Goal: Information Seeking & Learning: Learn about a topic

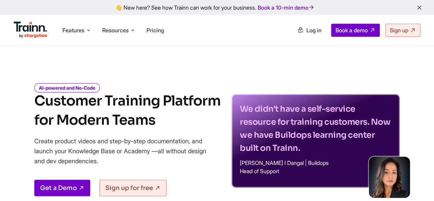
click at [36, 30] on img at bounding box center [31, 30] width 34 height 16
click at [68, 30] on span "Features" at bounding box center [74, 30] width 22 height 8
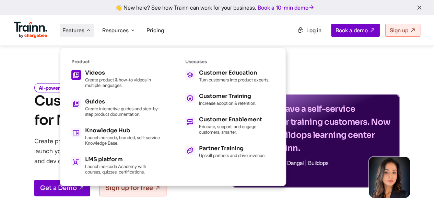
click at [107, 83] on p "Create product & how-to videos in multiple languages." at bounding box center [123, 82] width 76 height 11
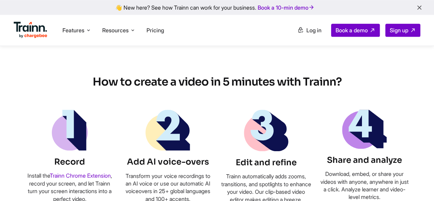
scroll to position [412, 0]
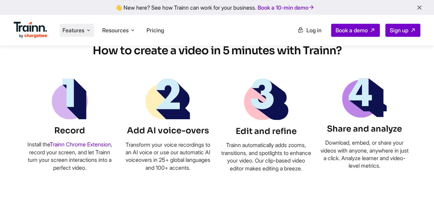
click at [84, 28] on span "Features" at bounding box center [74, 30] width 22 height 8
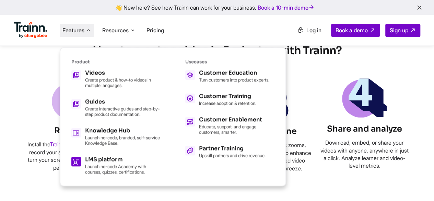
click at [139, 165] on p "Launch no-code Academy with courses, quizzes, certifications." at bounding box center [123, 168] width 76 height 11
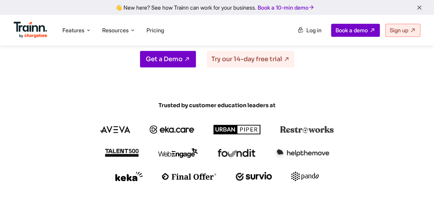
scroll to position [206, 0]
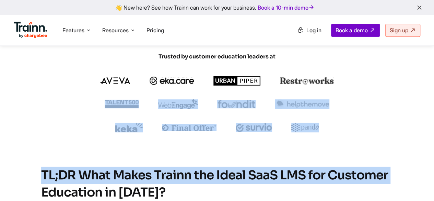
drag, startPoint x: 107, startPoint y: 63, endPoint x: 302, endPoint y: 109, distance: 200.2
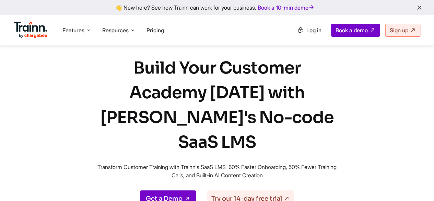
scroll to position [0, 0]
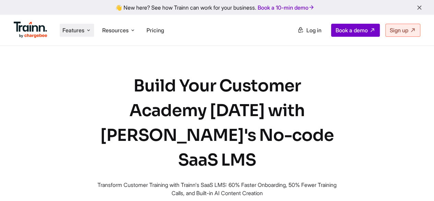
click at [87, 30] on icon at bounding box center [88, 30] width 5 height 7
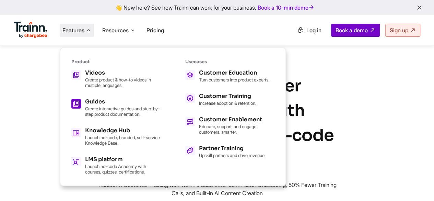
click at [104, 104] on div "Guides" at bounding box center [123, 101] width 76 height 5
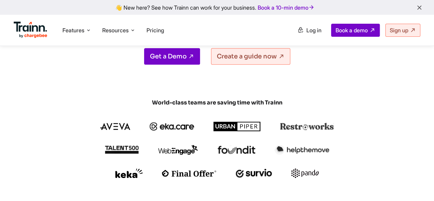
scroll to position [137, 0]
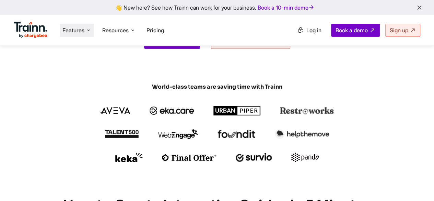
click at [60, 35] on li "Features Product Videos Create product & how-to videos in multiple languages. G…" at bounding box center [77, 30] width 34 height 13
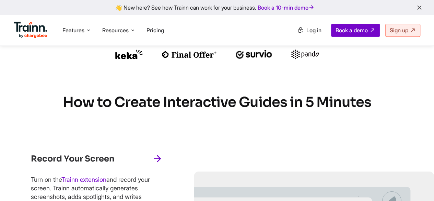
scroll to position [309, 0]
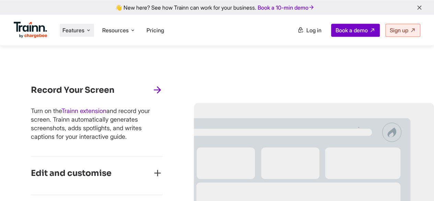
click at [80, 29] on span "Features" at bounding box center [74, 30] width 22 height 8
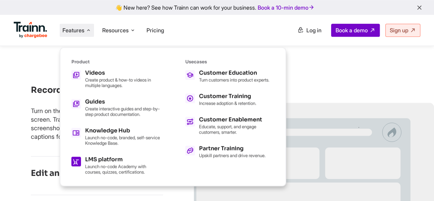
click at [112, 164] on p "Launch no-code Academy with courses, quizzes, certifications." at bounding box center [123, 168] width 76 height 11
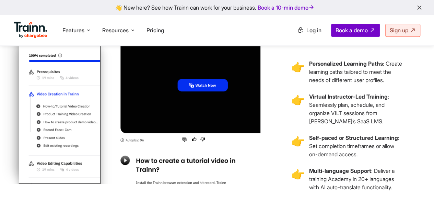
scroll to position [1580, 0]
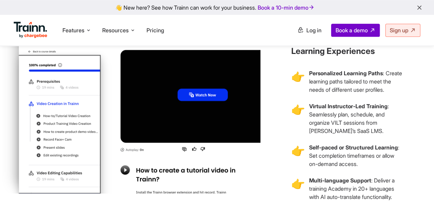
click at [203, 112] on img at bounding box center [154, 122] width 309 height 229
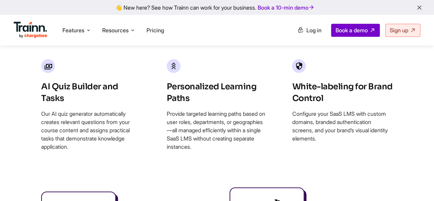
scroll to position [2953, 0]
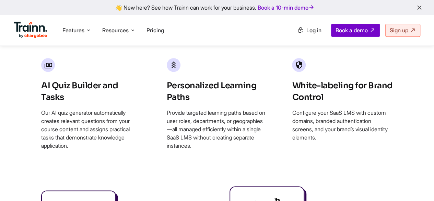
click at [111, 103] on h3 "AI Quiz Builder and Tasks" at bounding box center [91, 91] width 101 height 23
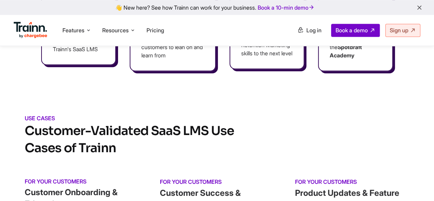
scroll to position [3159, 0]
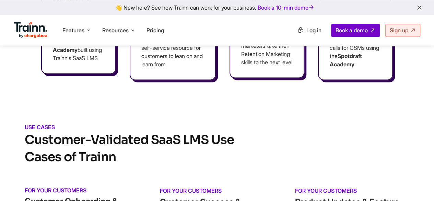
click at [58, 62] on p "The team at Posist train 12,000 global customers with the Posist Academy built …" at bounding box center [79, 37] width 52 height 49
drag, startPoint x: 58, startPoint y: 83, endPoint x: 72, endPoint y: 115, distance: 34.9
click at [72, 62] on p "The team at Posist train 12,000 global customers with the Posist Academy built …" at bounding box center [79, 37] width 52 height 49
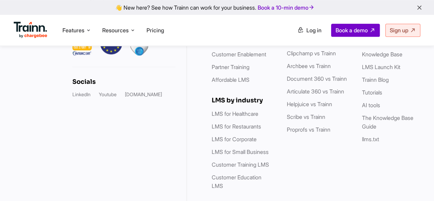
scroll to position [4327, 0]
